Goal: Task Accomplishment & Management: Complete application form

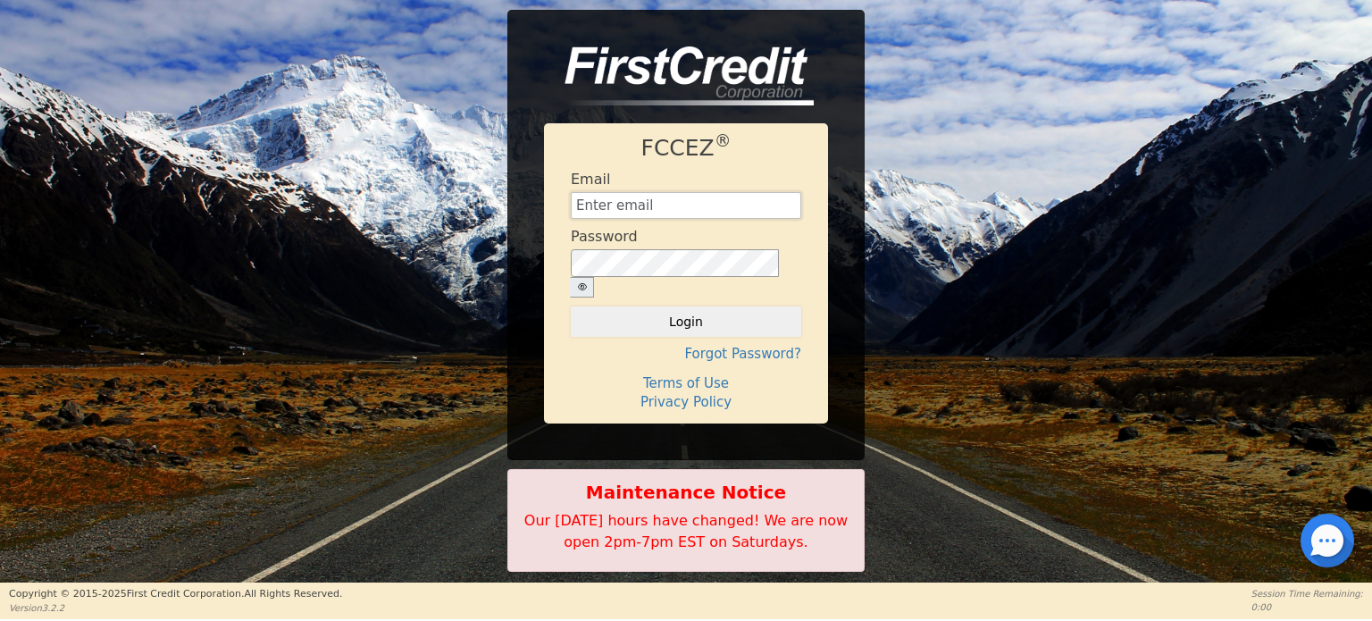
type input "[EMAIL_ADDRESS][DOMAIN_NAME]"
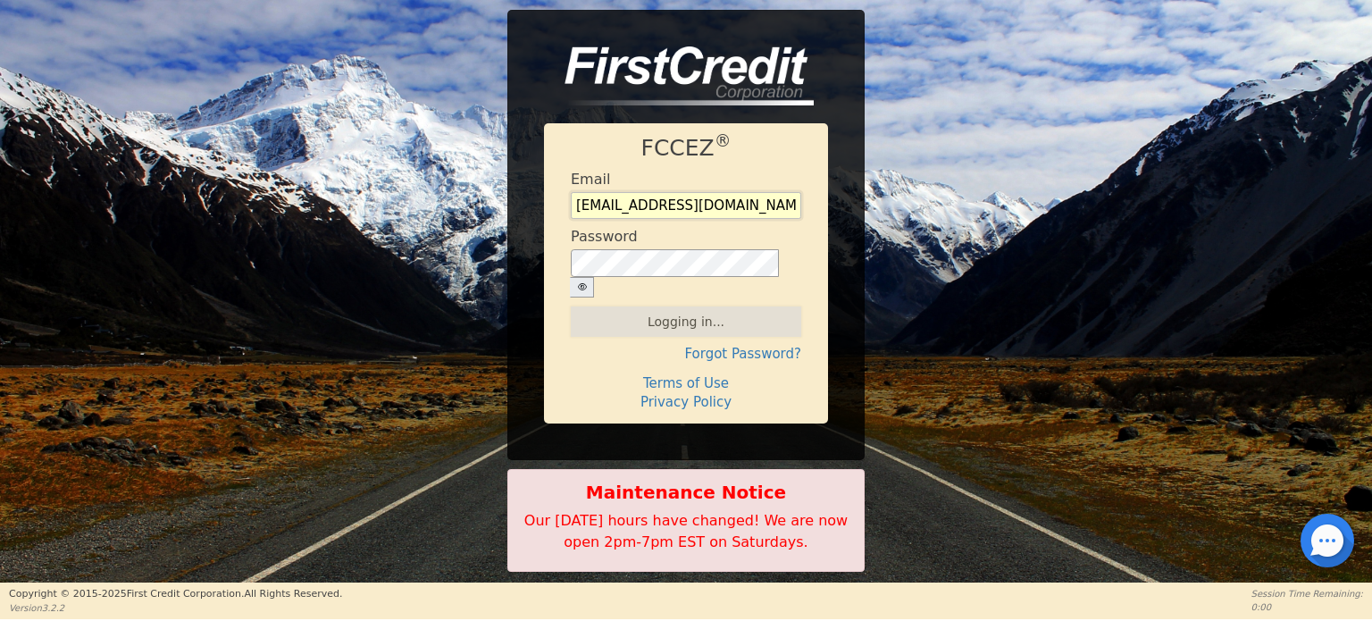
click at [665, 219] on input "[EMAIL_ADDRESS][DOMAIN_NAME]" at bounding box center [686, 205] width 230 height 27
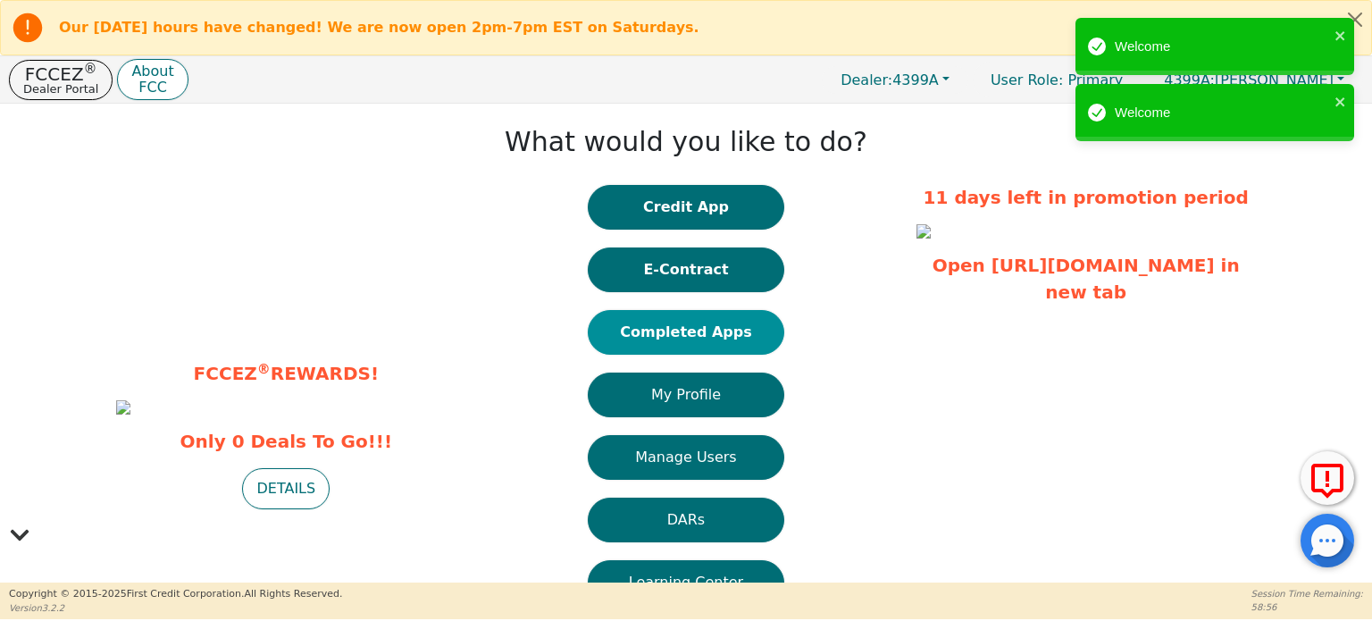
click at [705, 322] on button "Completed Apps" at bounding box center [686, 332] width 197 height 45
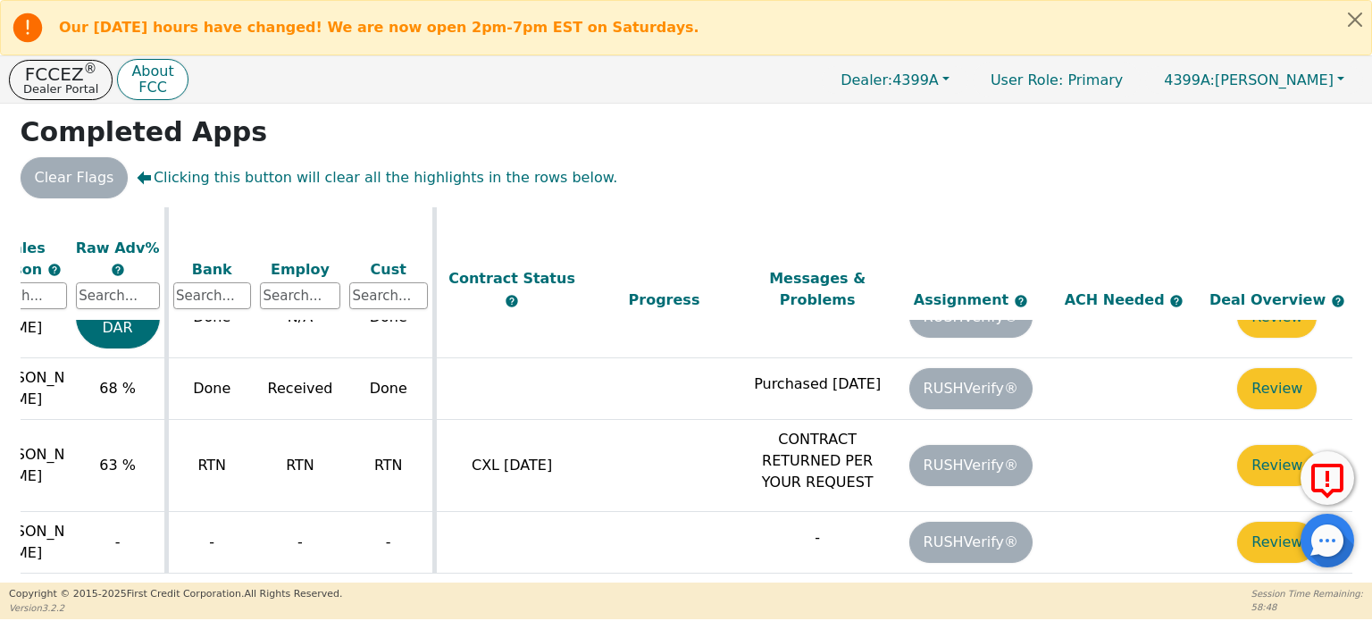
scroll to position [1910, 625]
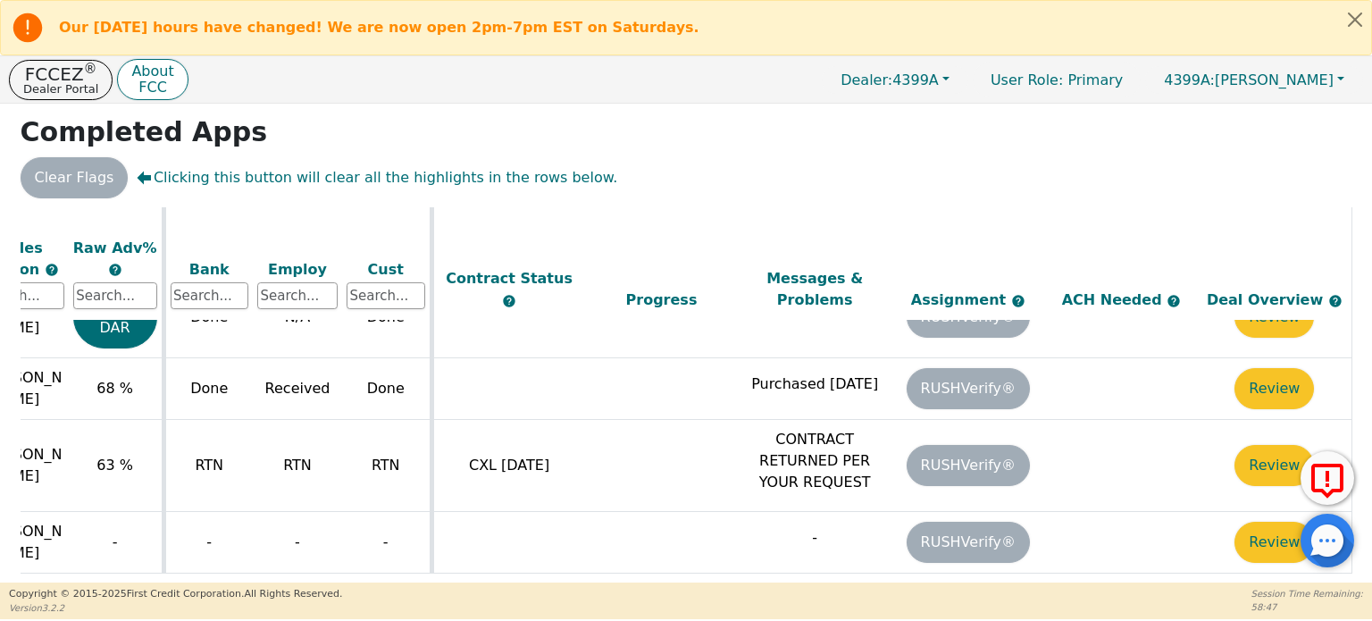
click at [1243, 522] on button "Review" at bounding box center [1275, 542] width 80 height 41
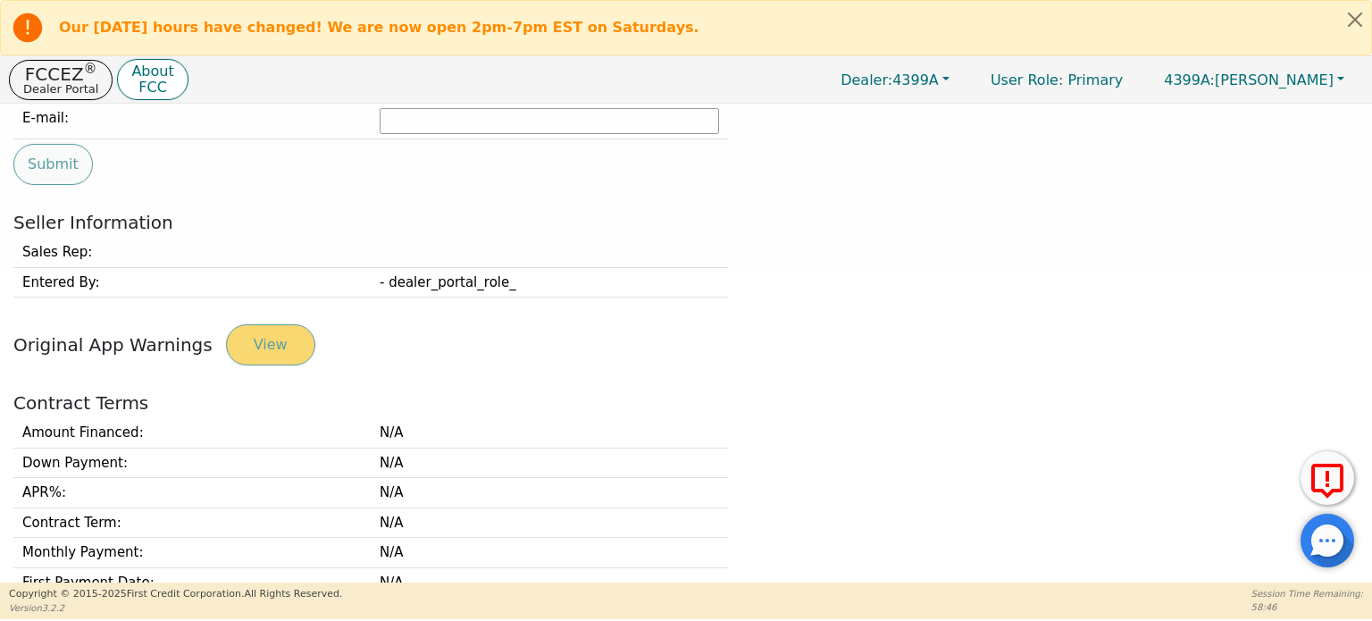
type input "[PHONE_NUMBER]"
type input "[EMAIL_ADDRESS][DOMAIN_NAME]"
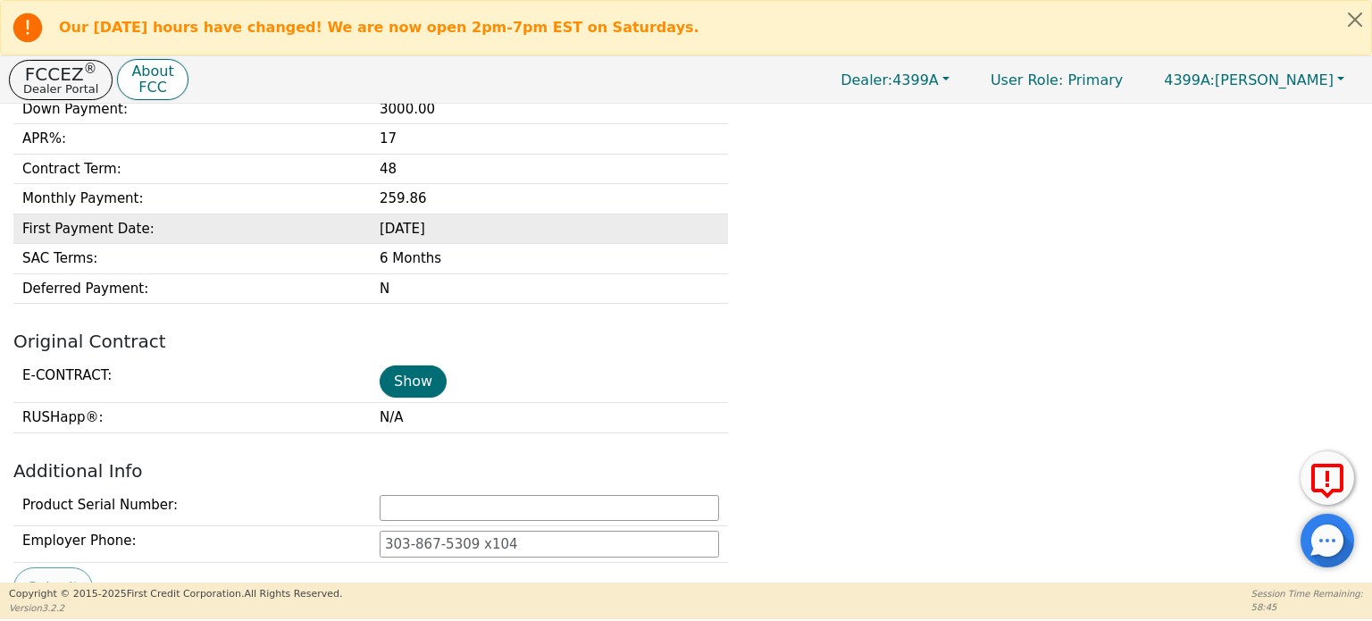
scroll to position [814, 0]
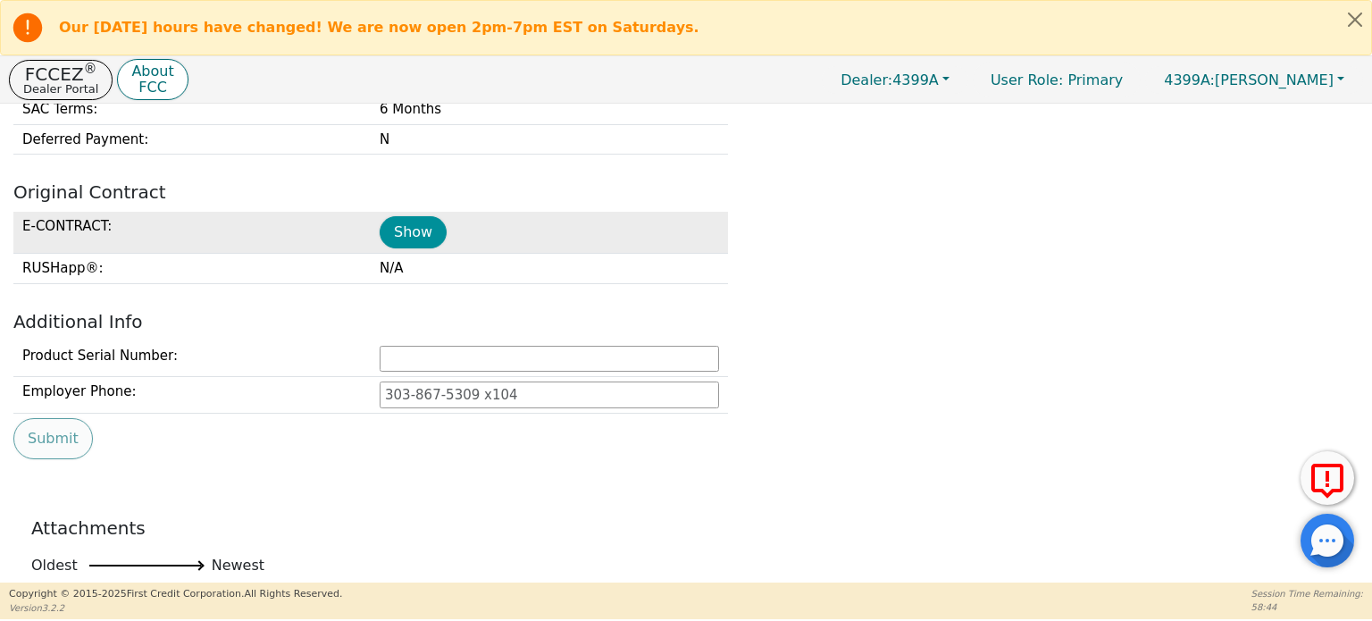
click at [410, 221] on button "Show" at bounding box center [413, 232] width 67 height 32
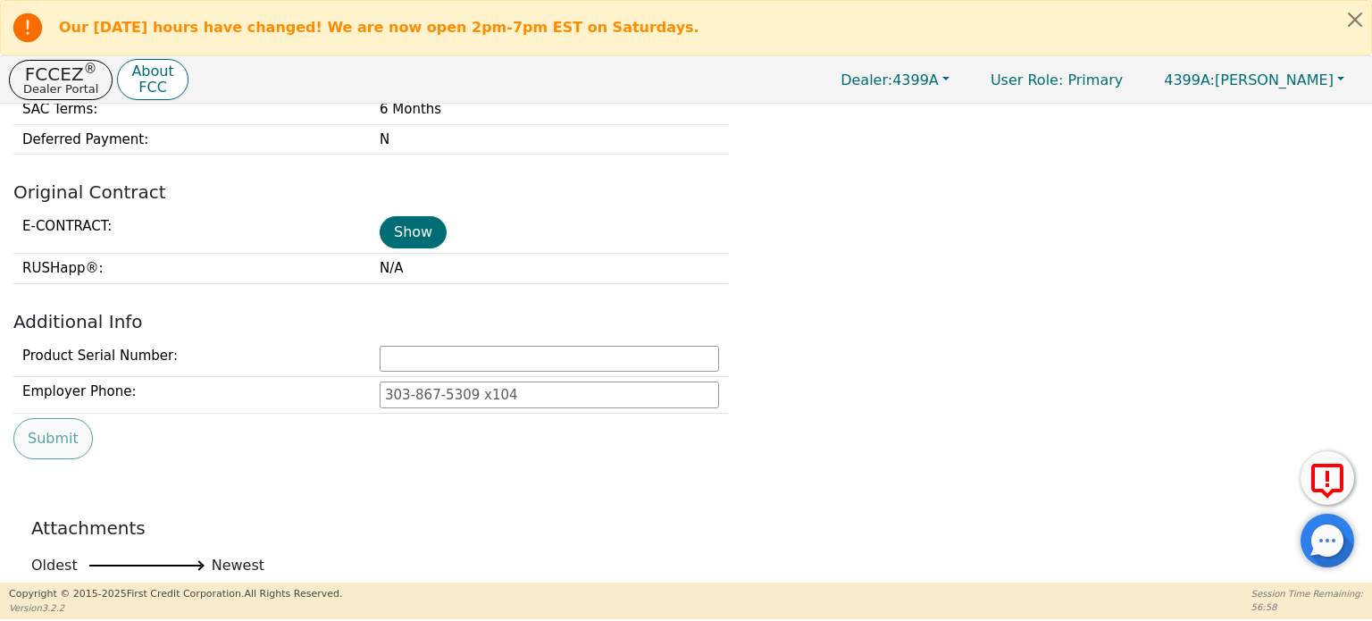
click at [829, 242] on div "E-CONTRACT : Show RUSHapp® : N/A" at bounding box center [686, 248] width 1359 height 72
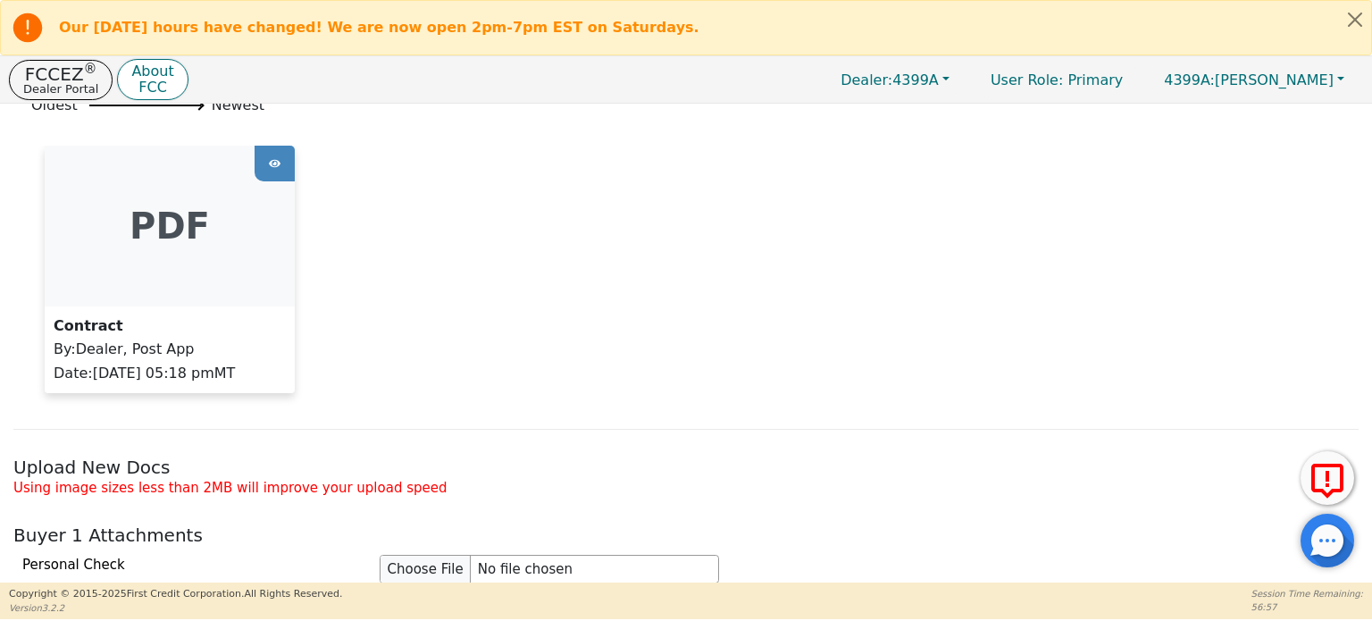
scroll to position [1528, 0]
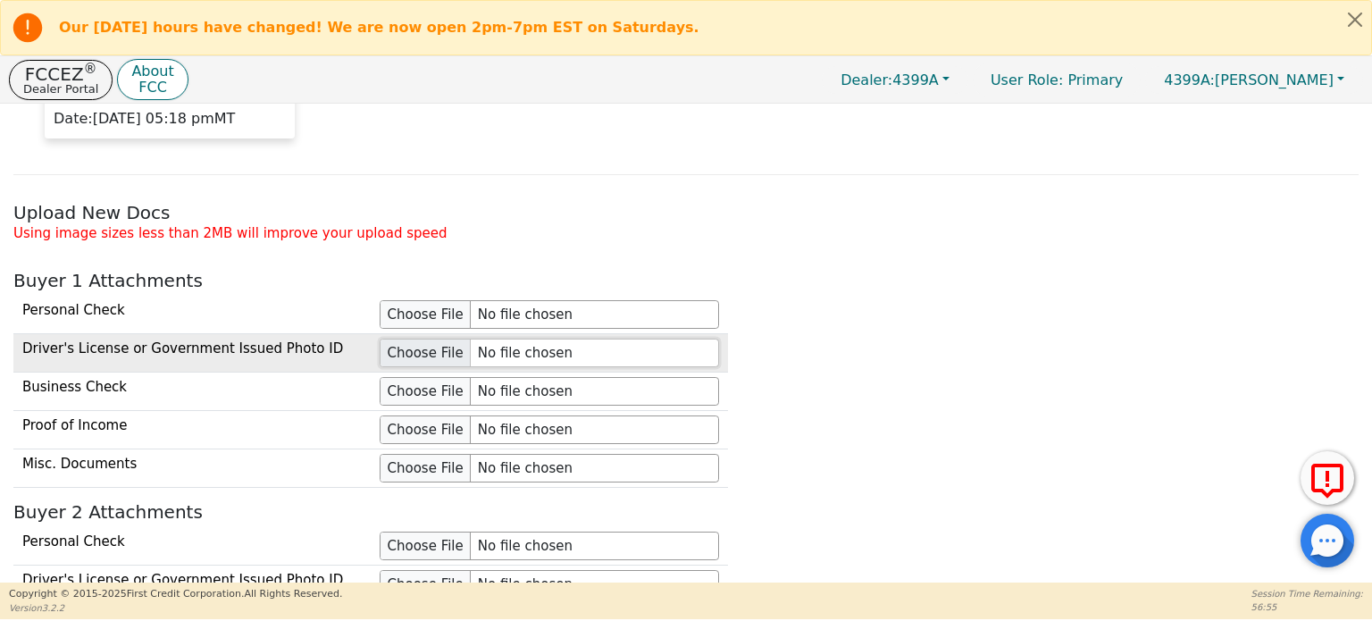
click at [388, 344] on input "file" at bounding box center [549, 353] width 339 height 29
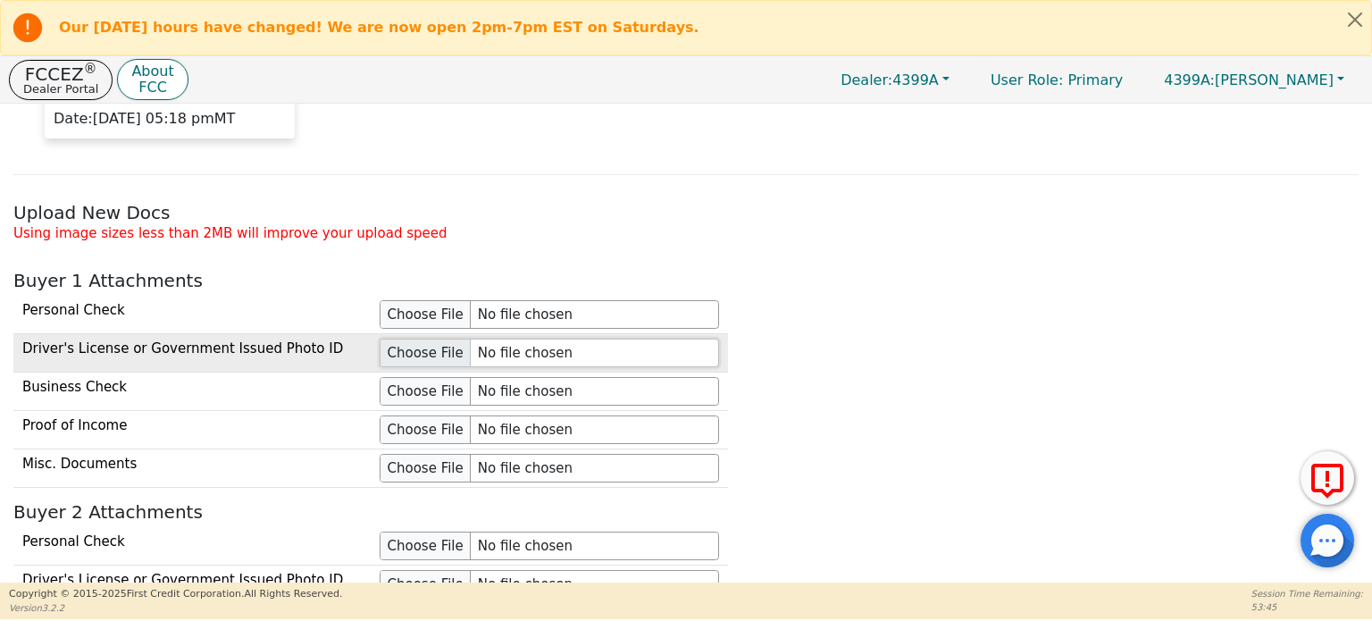
click at [401, 342] on input "file" at bounding box center [549, 353] width 339 height 29
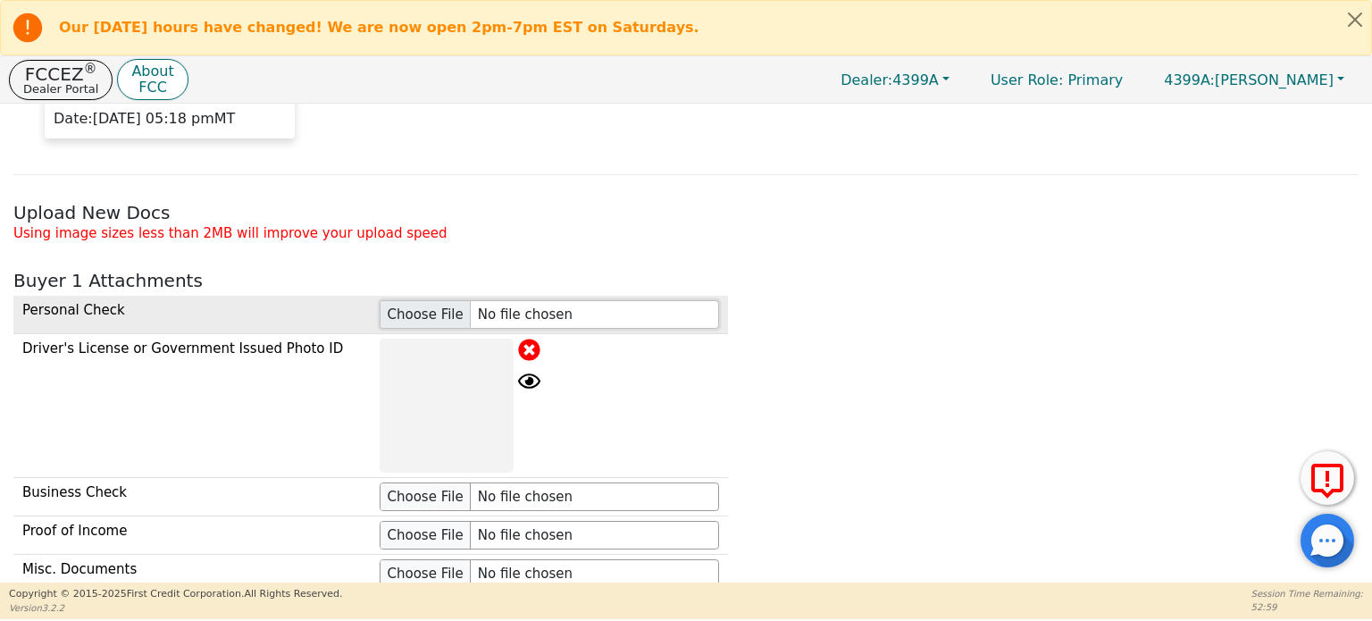
click at [417, 306] on input "file" at bounding box center [549, 314] width 339 height 29
type input "C:\fakepath\IMG_1695.jpg"
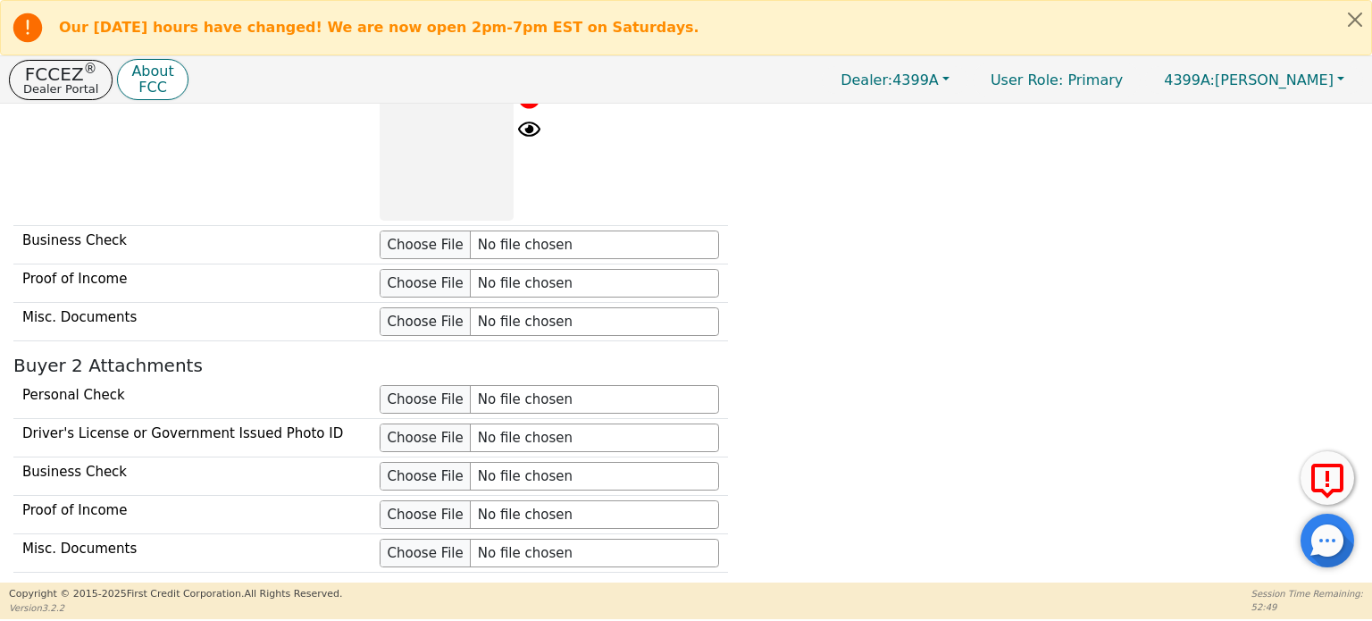
scroll to position [2229, 0]
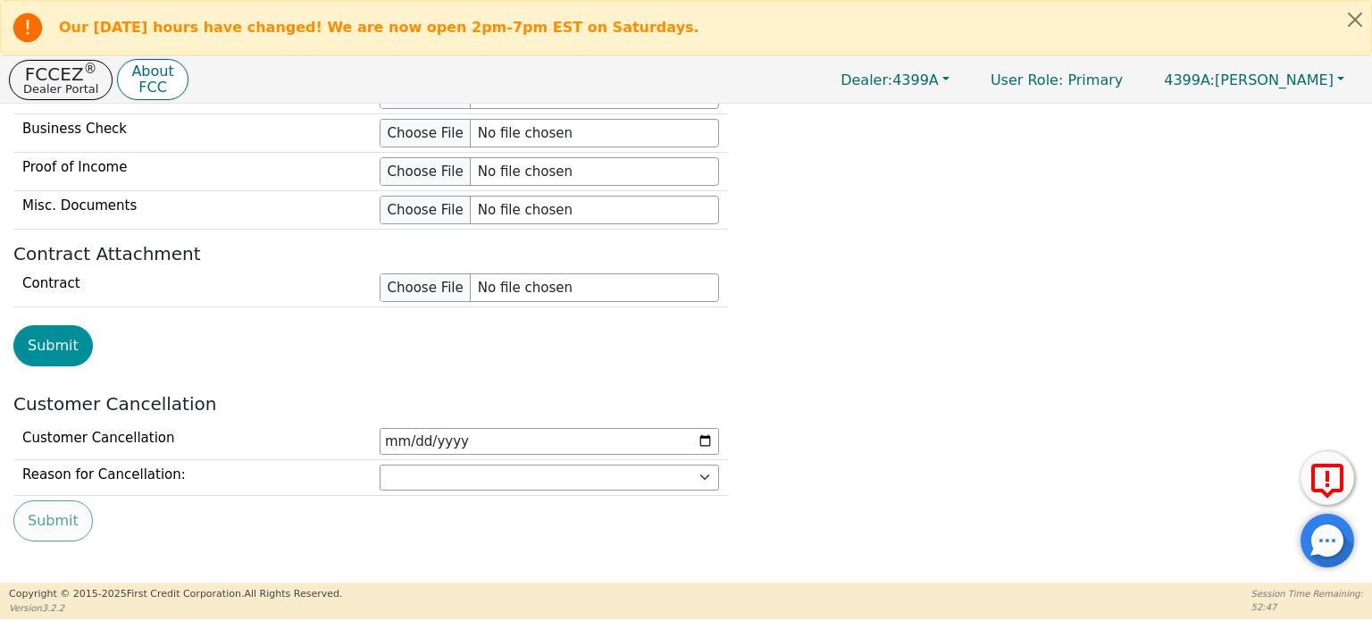
click at [63, 337] on button "Submit" at bounding box center [53, 345] width 80 height 41
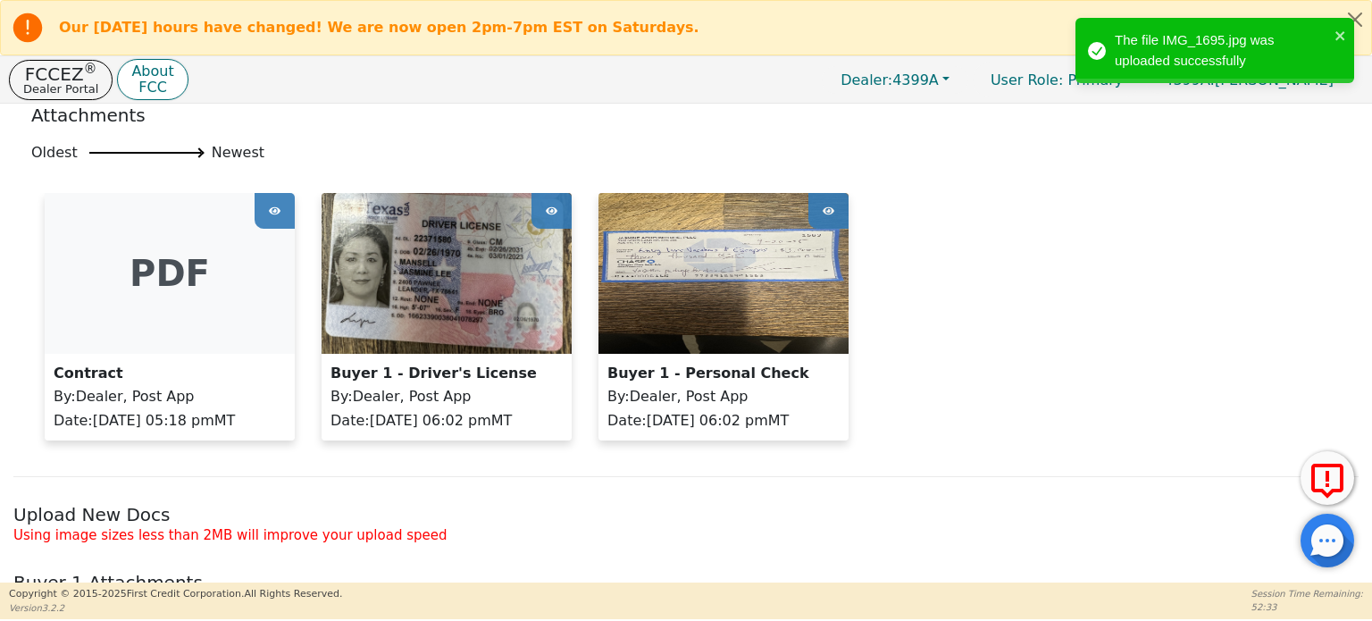
scroll to position [1319, 0]
